Goal: Information Seeking & Learning: Learn about a topic

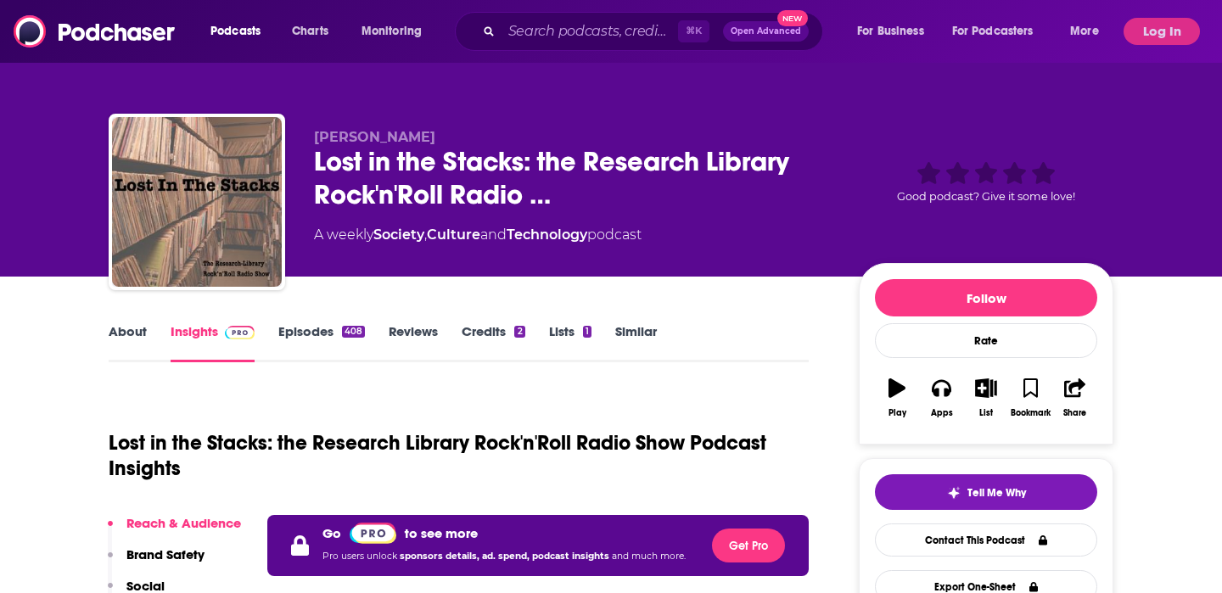
click at [128, 334] on link "About" at bounding box center [128, 342] width 38 height 39
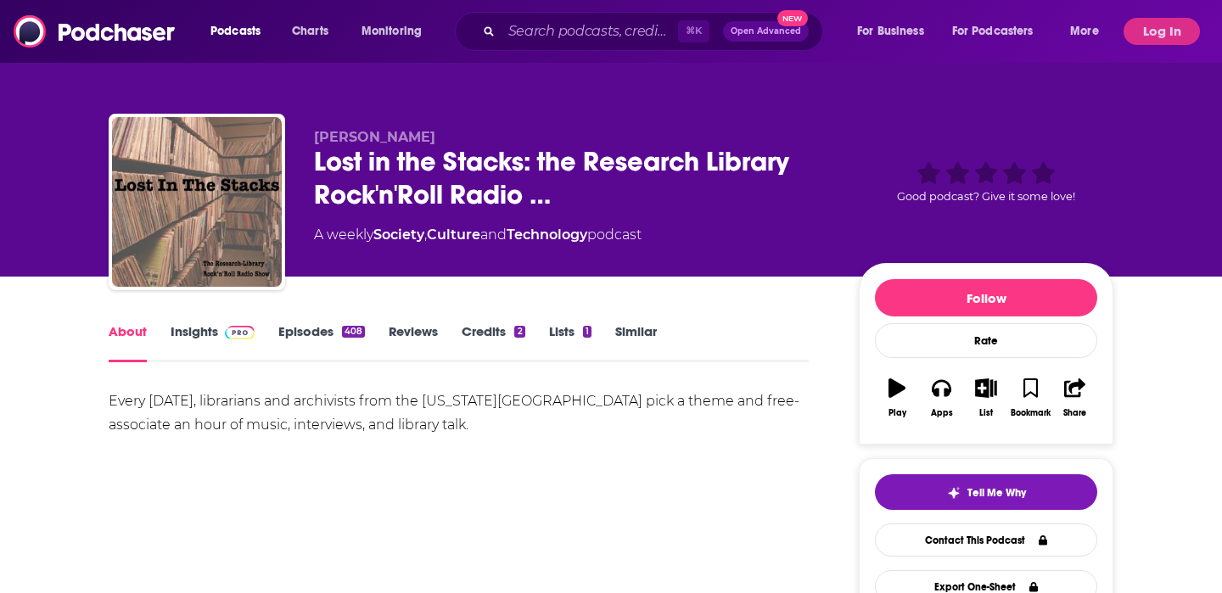
click at [188, 334] on link "Insights" at bounding box center [213, 342] width 84 height 39
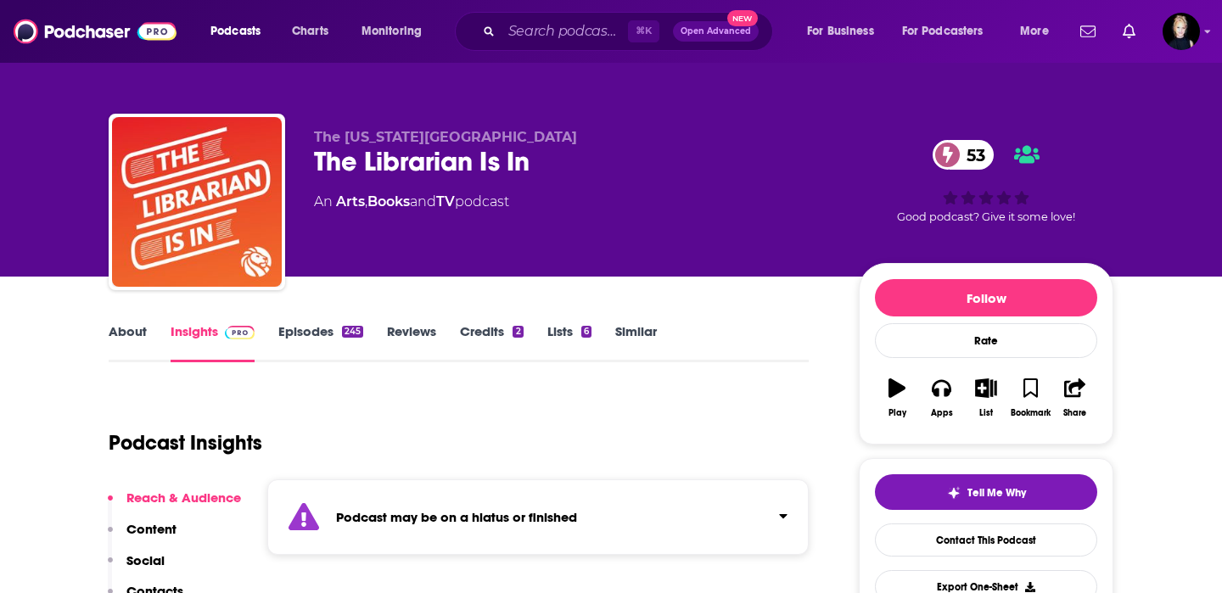
click at [135, 329] on link "About" at bounding box center [128, 342] width 38 height 39
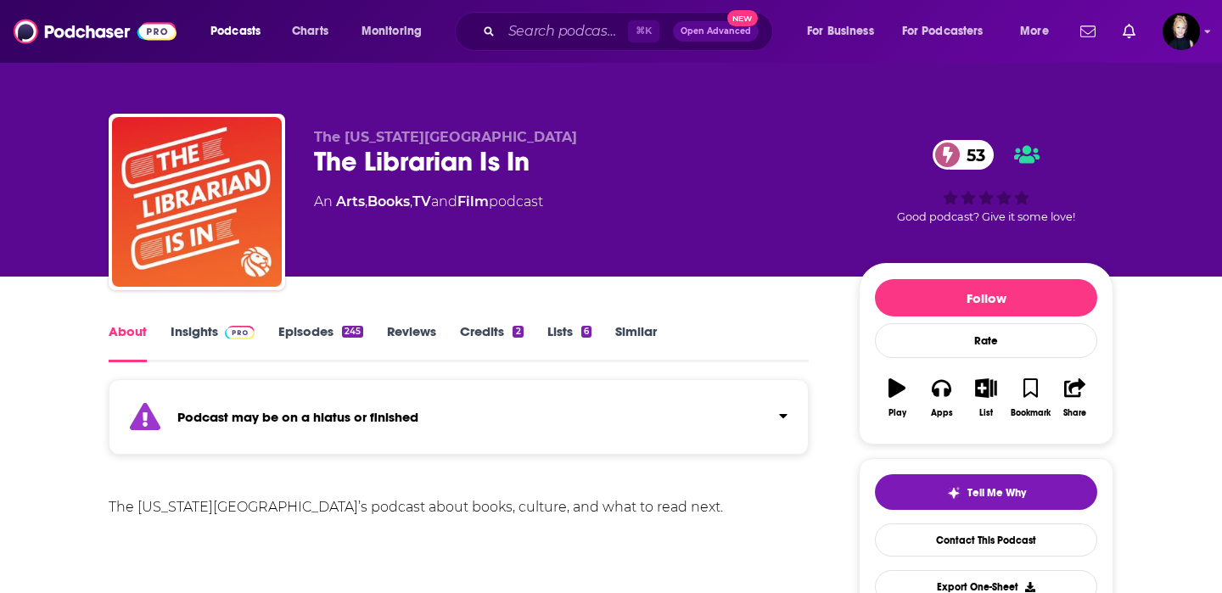
click at [195, 338] on link "Insights" at bounding box center [213, 342] width 84 height 39
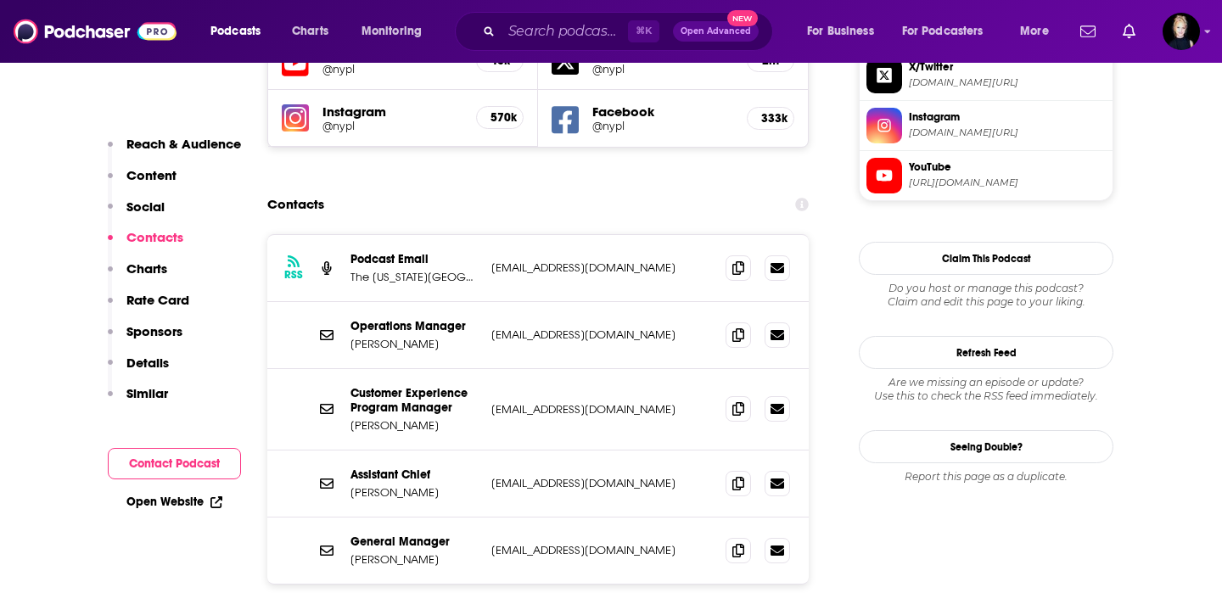
scroll to position [1698, 0]
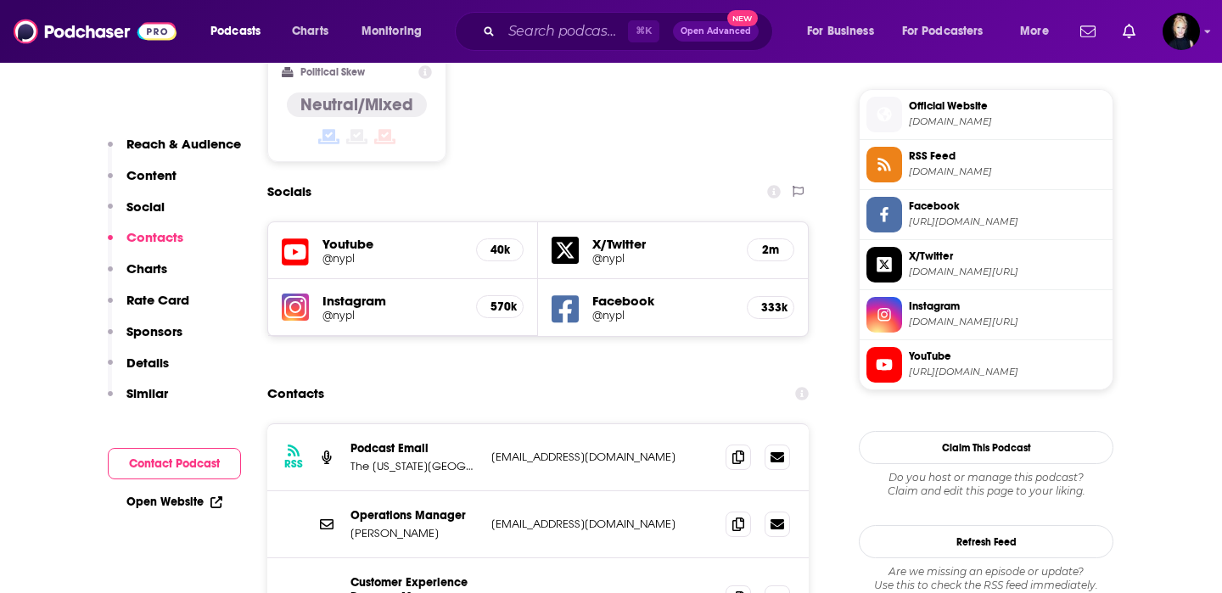
scroll to position [1500, 0]
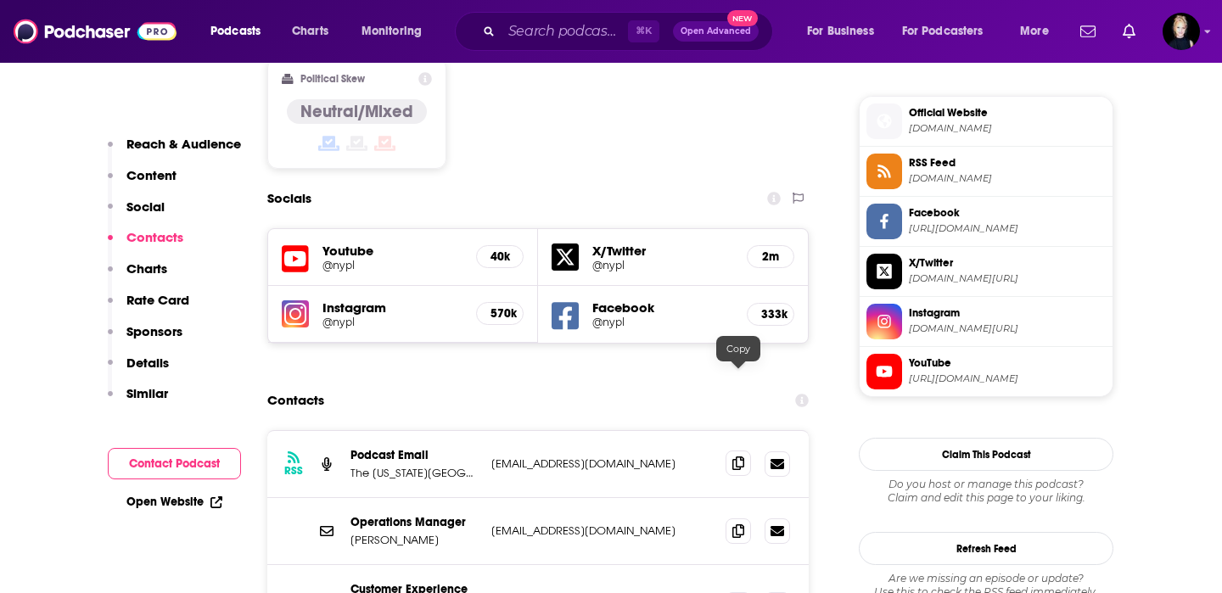
click at [732, 451] on span at bounding box center [738, 463] width 25 height 25
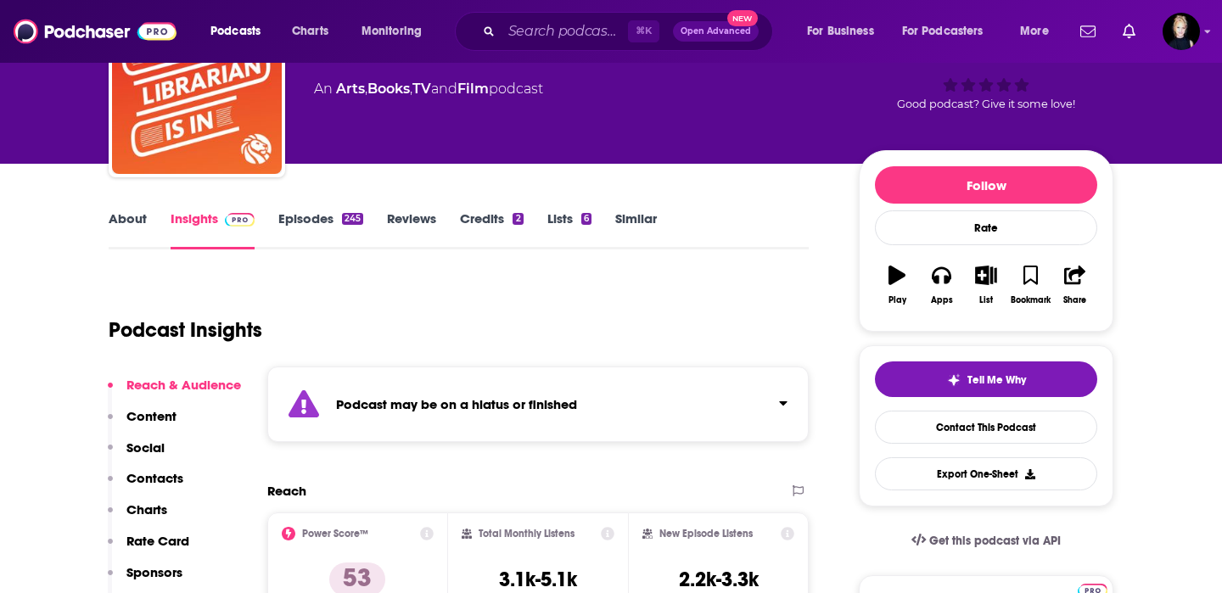
scroll to position [0, 0]
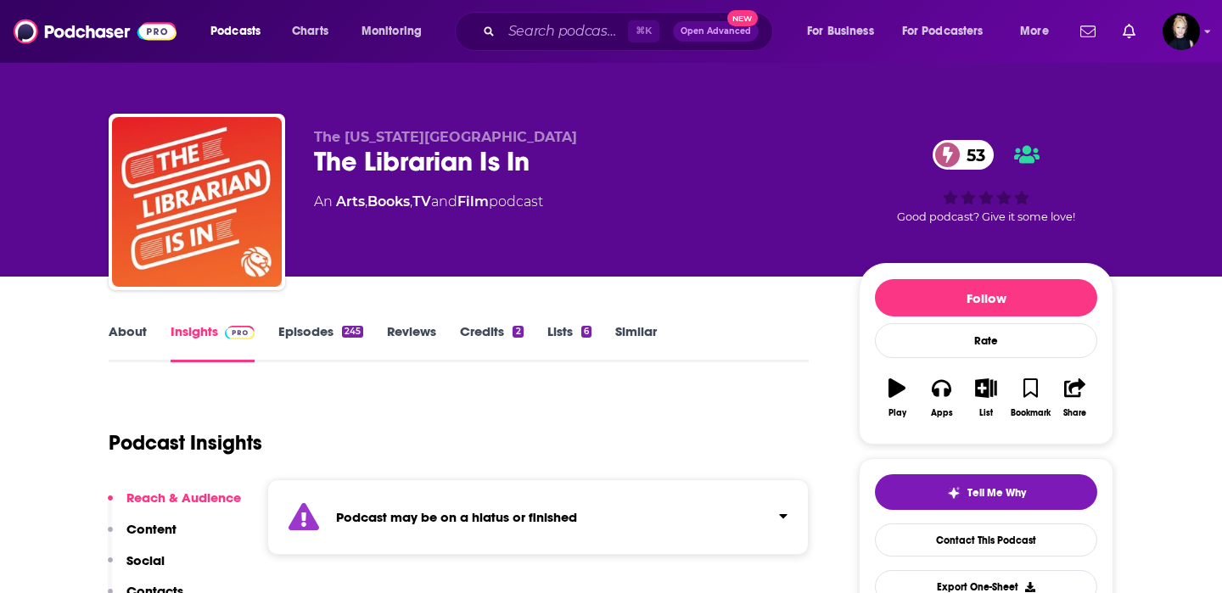
click at [356, 337] on link "Episodes 245" at bounding box center [320, 342] width 85 height 39
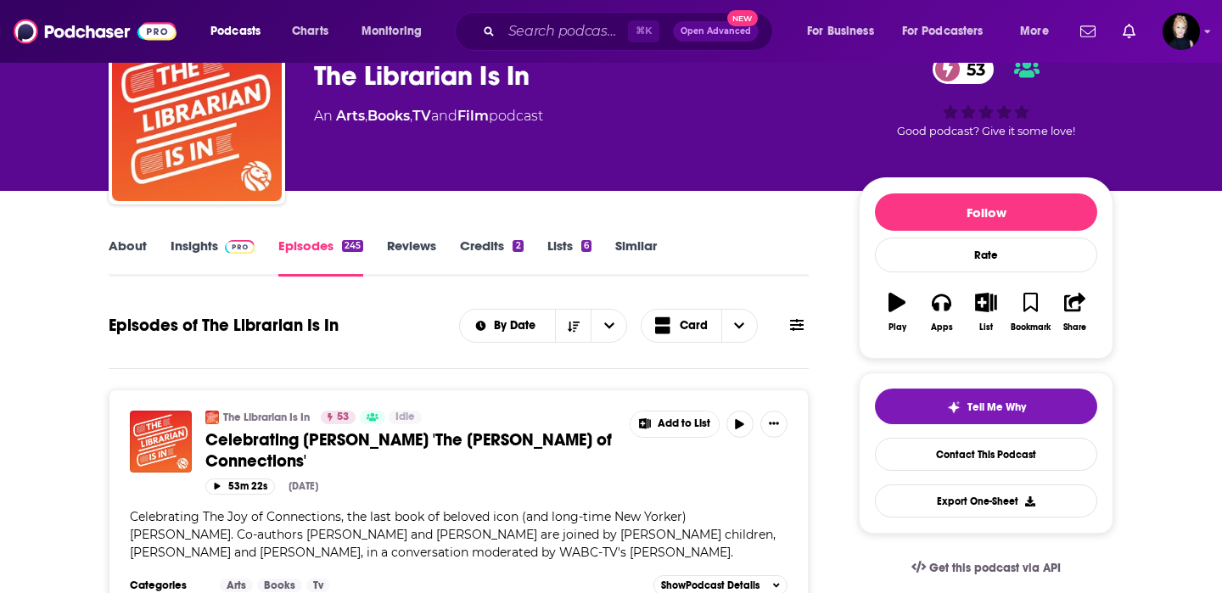
scroll to position [121, 0]
